Goal: Transaction & Acquisition: Subscribe to service/newsletter

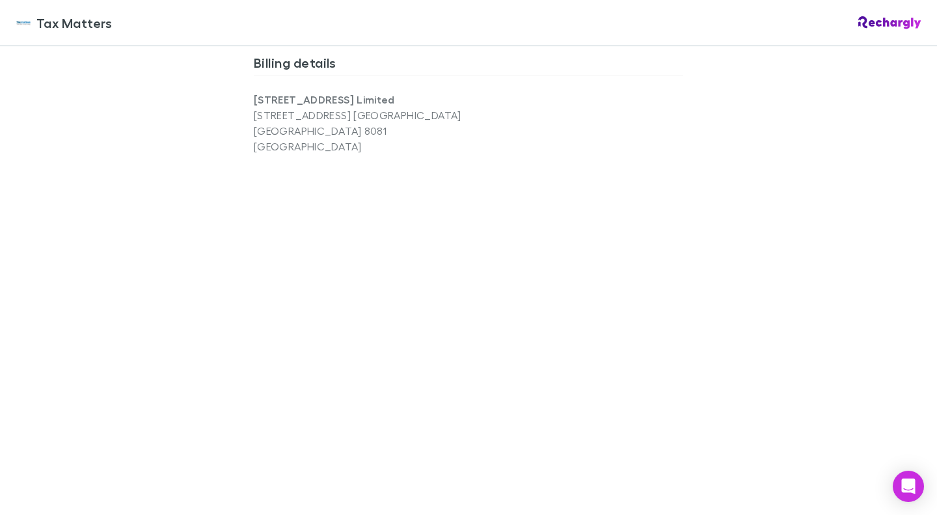
scroll to position [1106, 0]
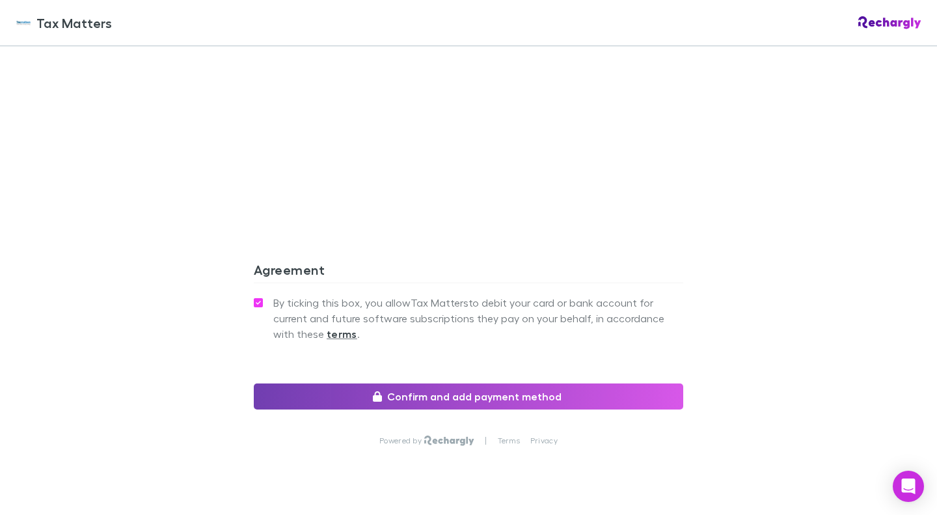
click at [438, 398] on button "Confirm and add payment method" at bounding box center [468, 396] width 429 height 26
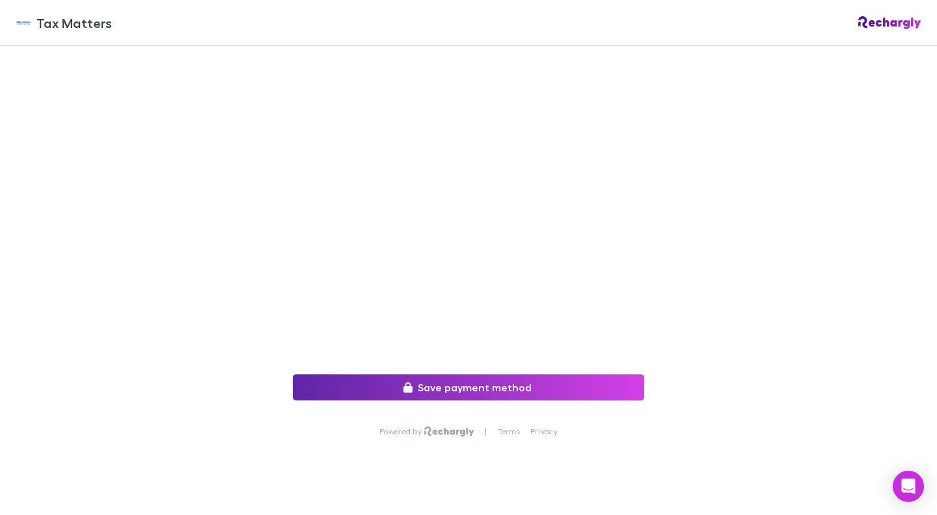
scroll to position [271, 0]
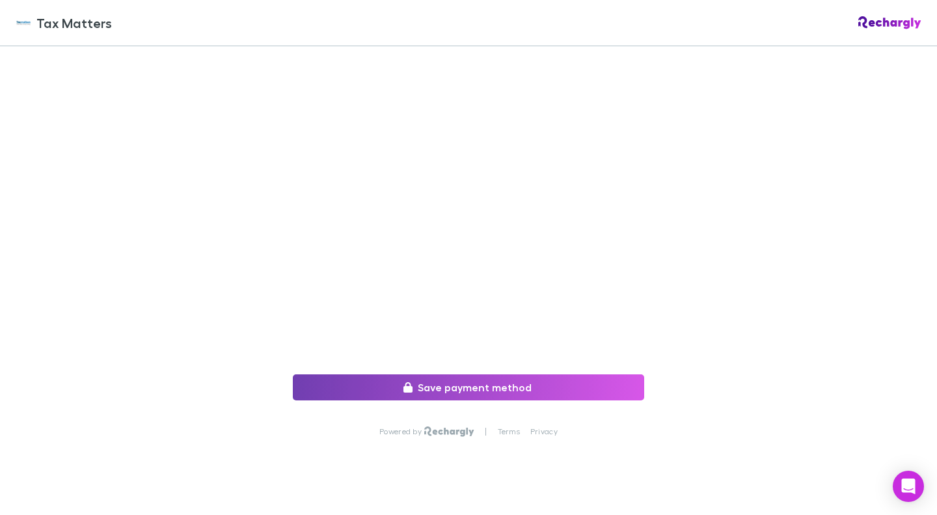
click at [446, 383] on button "Save payment method" at bounding box center [468, 387] width 351 height 26
